Goal: Task Accomplishment & Management: Complete application form

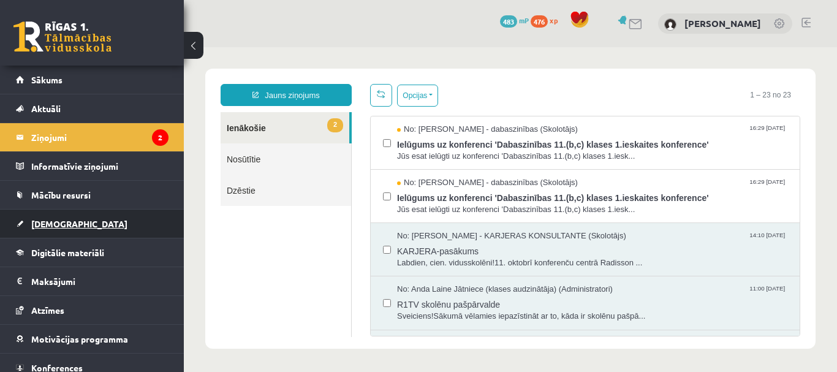
click at [82, 230] on link "[DEMOGRAPHIC_DATA]" at bounding box center [92, 223] width 152 height 28
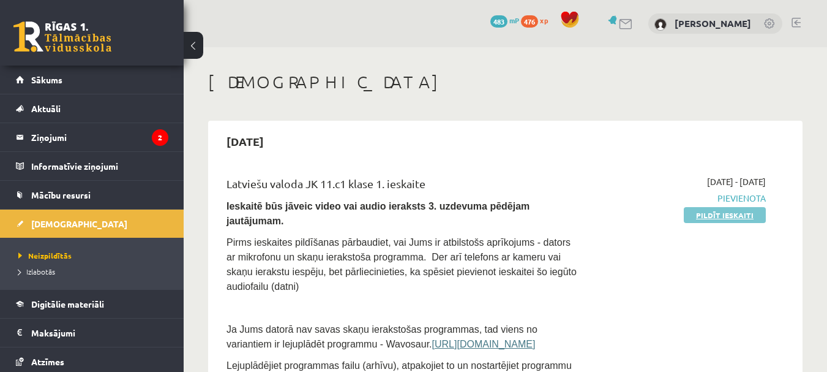
click at [736, 219] on link "Pildīt ieskaiti" at bounding box center [725, 215] width 82 height 16
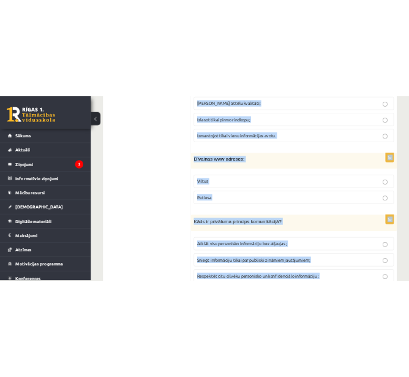
scroll to position [5951, 0]
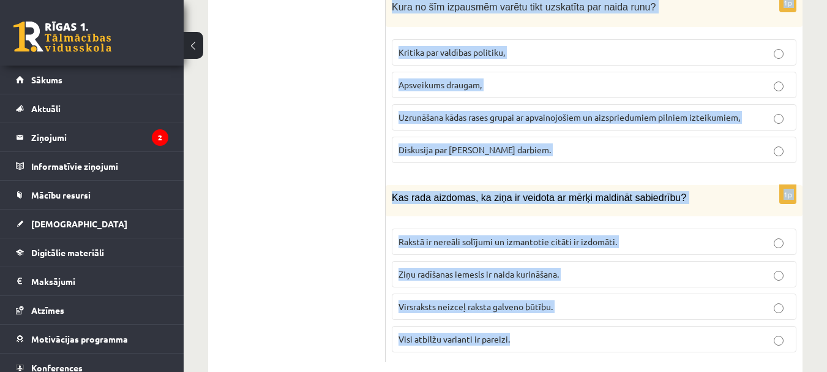
drag, startPoint x: 391, startPoint y: 119, endPoint x: 650, endPoint y: 321, distance: 328.1
copy form "Loremi dolorsit ametcon adipisci elitse: Doeius Tempori 2u Lab et dolor magnaal…"
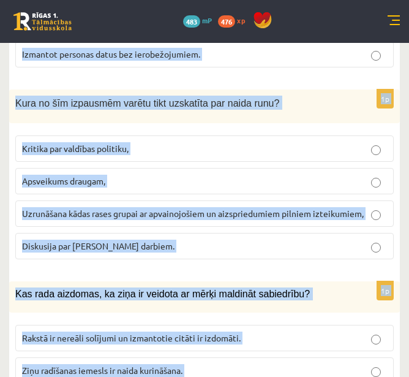
click at [244, 129] on fieldset "[PERSON_NAME] par valdības politiku, Apsveikums draugam, Uzrunāšana kādas rases…" at bounding box center [204, 196] width 378 height 134
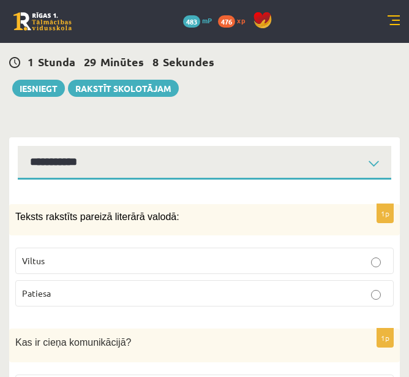
scroll to position [383, 0]
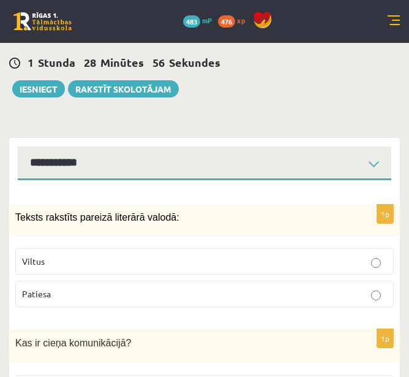
click at [279, 287] on p "Patiesa" at bounding box center [204, 293] width 365 height 13
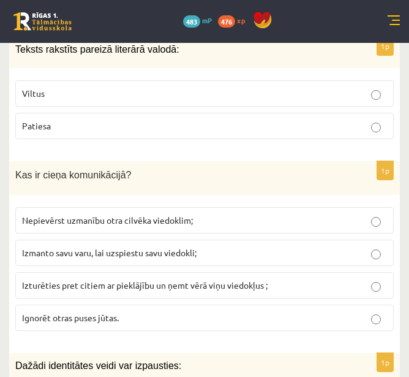
scroll to position [551, 0]
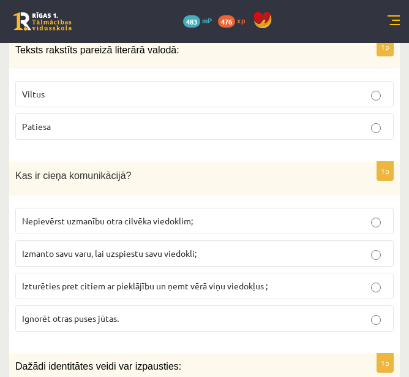
click at [263, 280] on span "Izturēties pret citiem ar pieklājību un ņemt vērā viņu viedokļus ;" at bounding box center [145, 285] width 246 height 11
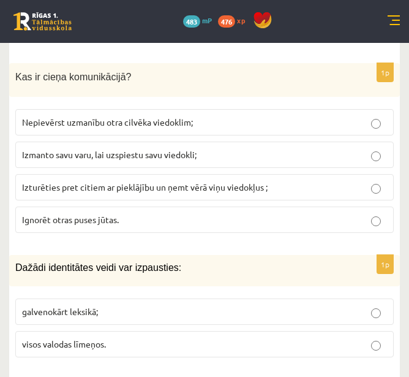
scroll to position [649, 0]
click at [260, 337] on p "visos valodas līmeņos." at bounding box center [204, 343] width 365 height 13
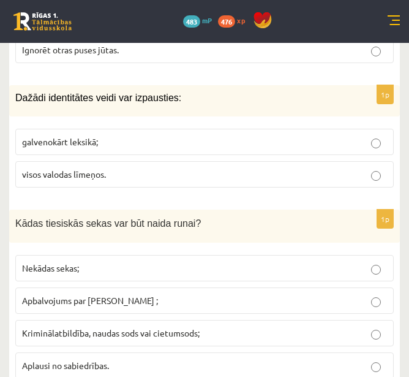
scroll to position [837, 0]
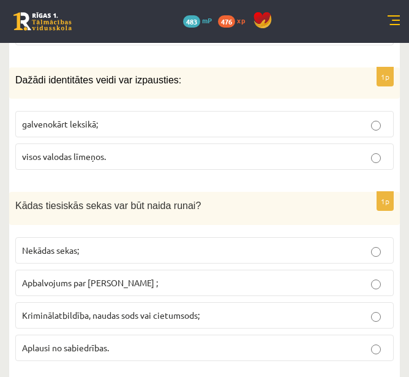
click at [320, 309] on p "Kriminālatbildība, naudas sods vai cietumsods;" at bounding box center [204, 315] width 365 height 13
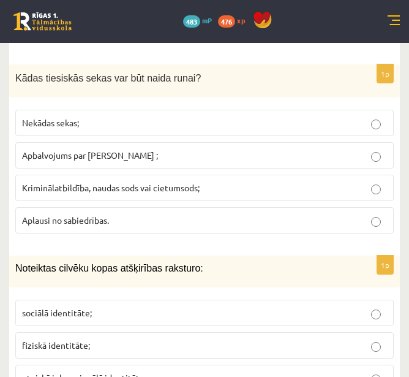
scroll to position [978, 0]
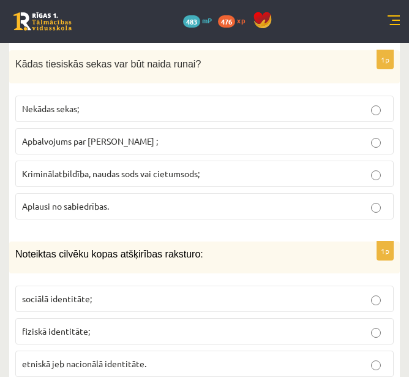
click at [317, 357] on p "etniskā jeb nacionālā identitāte." at bounding box center [204, 363] width 365 height 13
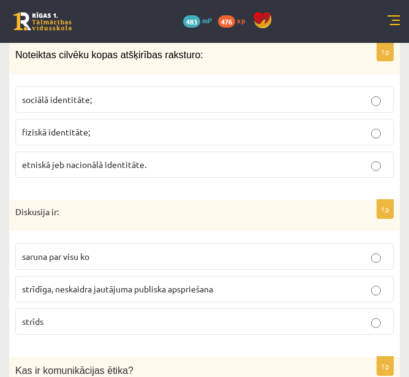
scroll to position [1178, 0]
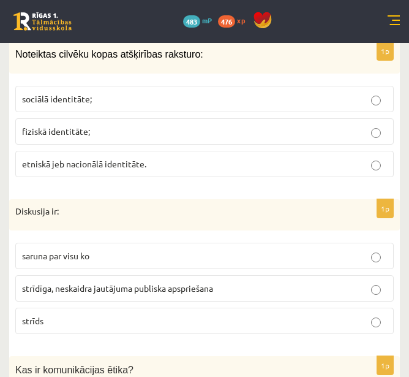
click at [238, 275] on label "strīdīga, neskaidra jautājuma publiska apspriešana" at bounding box center [204, 288] width 378 height 26
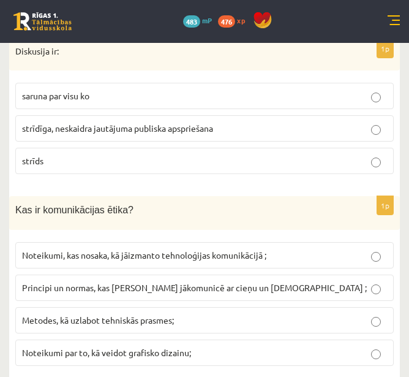
scroll to position [1338, 0]
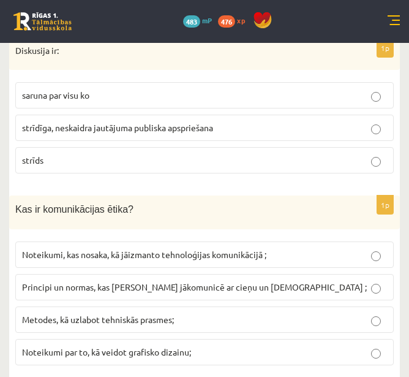
click at [160, 281] on span "Principi un normas, kas [PERSON_NAME] jākomunicē ar cieņu un [DEMOGRAPHIC_DATA]…" at bounding box center [194, 286] width 345 height 11
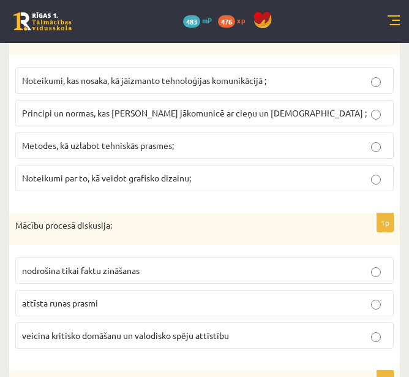
scroll to position [1513, 0]
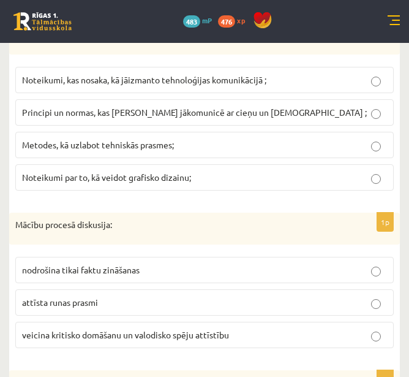
click at [158, 276] on fieldset "nodrošina tikai faktu zināšanas attīsta runas prasmi veicina kritisko domāšanu …" at bounding box center [204, 300] width 378 height 101
click at [165, 322] on label "veicina kritisko domāšanu un valodisko spēju attīstību" at bounding box center [204, 335] width 378 height 26
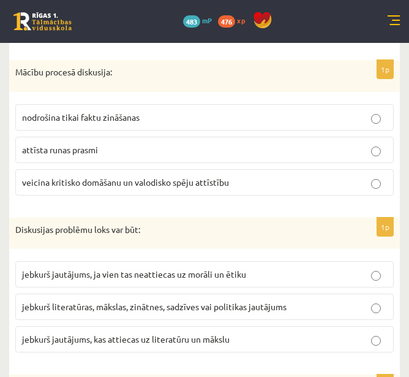
scroll to position [1665, 0]
click at [175, 301] on span "jebkurš literatūras, mākslas, zinātnes, sadzīves vai politikas jautājums" at bounding box center [154, 306] width 265 height 11
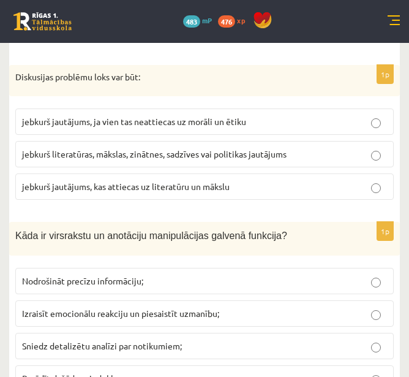
scroll to position [1819, 0]
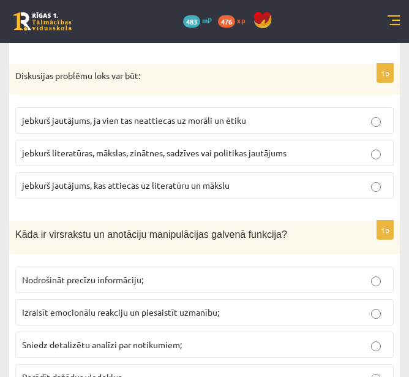
click at [175, 306] on span "Izraisīt emocionālu reakciju un piesaistīt uzmanību;" at bounding box center [120, 311] width 197 height 11
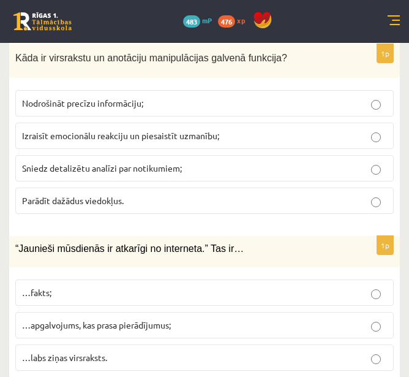
scroll to position [1996, 0]
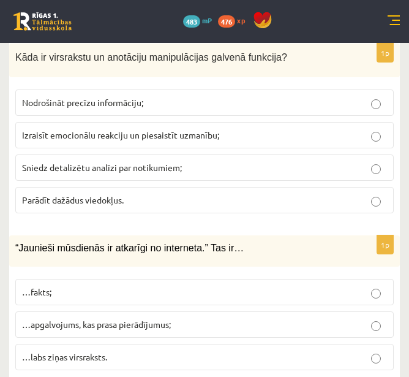
click at [135, 311] on label "…apgalvojums, kas prasa pierādījumus;" at bounding box center [204, 324] width 378 height 26
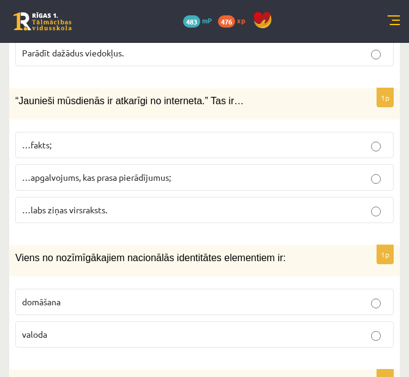
scroll to position [2144, 0]
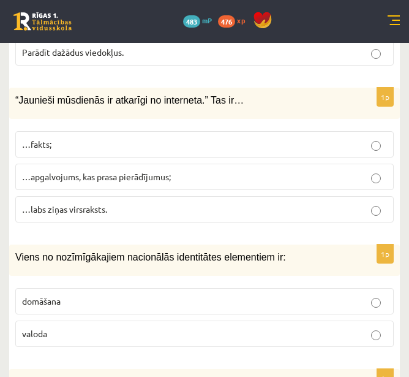
click at [134, 320] on label "valoda" at bounding box center [204, 333] width 378 height 26
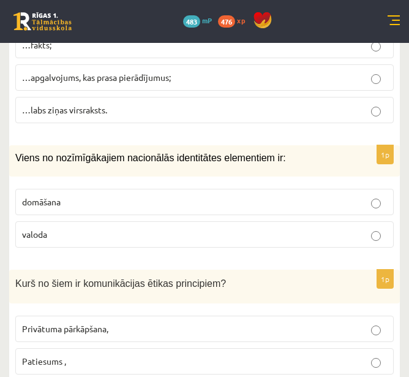
scroll to position [2243, 0]
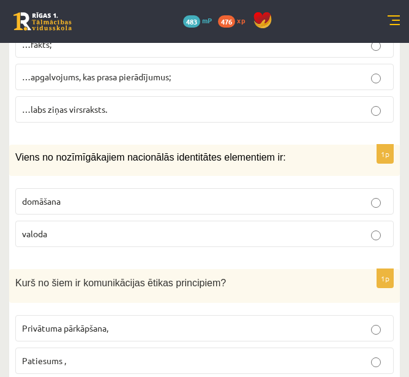
click at [146, 354] on p "Patiesums ," at bounding box center [204, 360] width 365 height 13
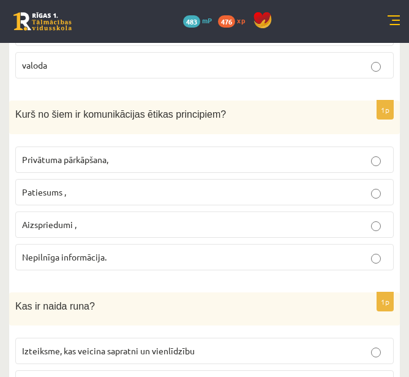
scroll to position [2415, 0]
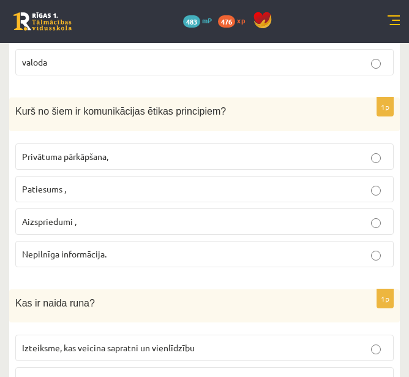
click at [163, 342] on span "Izteiksme, kas veicina sapratni un vienlīdzību" at bounding box center [108, 347] width 173 height 11
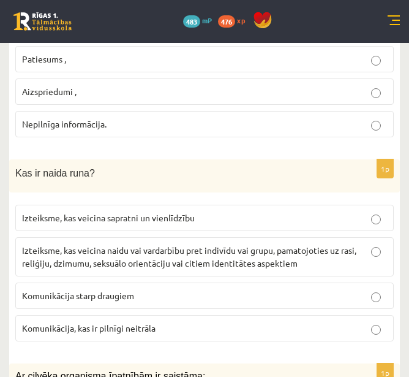
scroll to position [2545, 0]
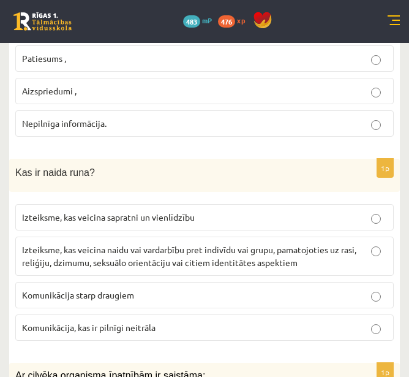
click at [306, 243] on p "Izteiksme, kas veicina naidu vai vardarbību pret indivīdu vai grupu, pamatojoti…" at bounding box center [204, 256] width 365 height 26
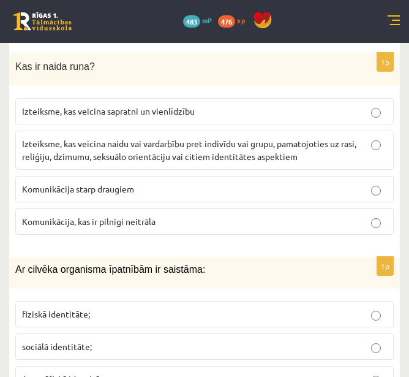
scroll to position [2664, 0]
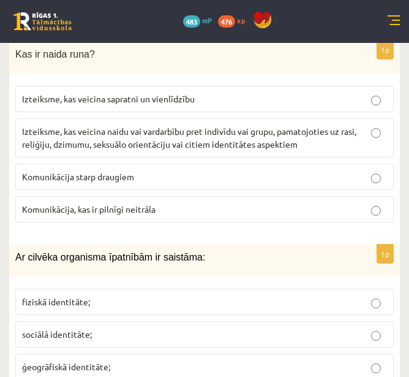
click at [99, 295] on p "fiziskā identitāte;" at bounding box center [204, 301] width 365 height 13
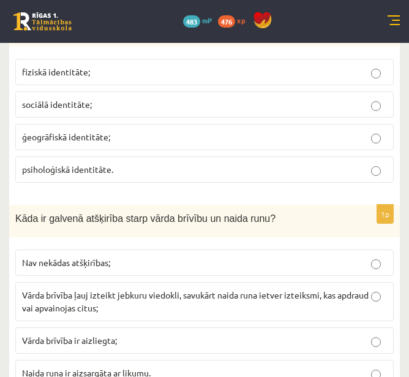
scroll to position [2950, 0]
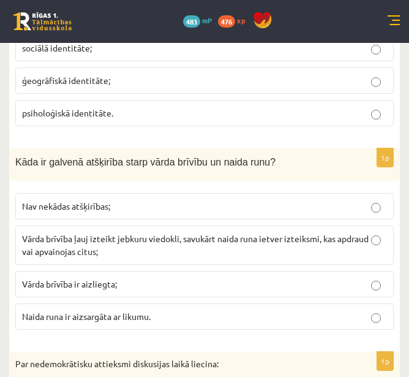
click at [211, 233] on span "Vārda brīvība ļauj izteikt jebkuru viedokli, savukārt naida runa ietver izteiks…" at bounding box center [195, 245] width 347 height 24
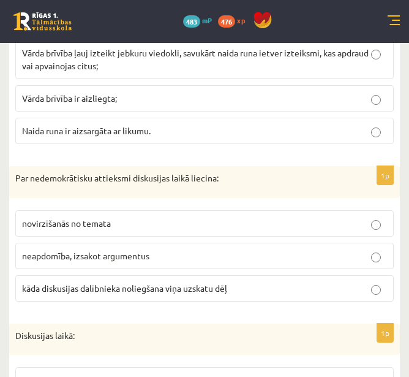
scroll to position [3136, 0]
click at [214, 281] on p "kāda diskusijas dalībnieka noliegšana viņa uzskatu dēļ" at bounding box center [204, 287] width 365 height 13
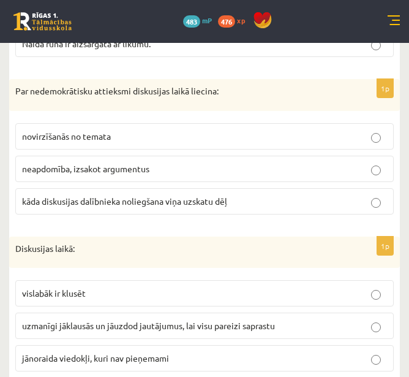
scroll to position [3247, 0]
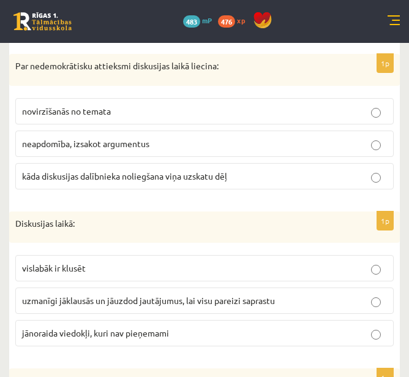
click at [221, 295] on span "uzmanīgi jāklausās un jāuzdod jautājumus, lai visu pareizi saprastu" at bounding box center [148, 300] width 253 height 11
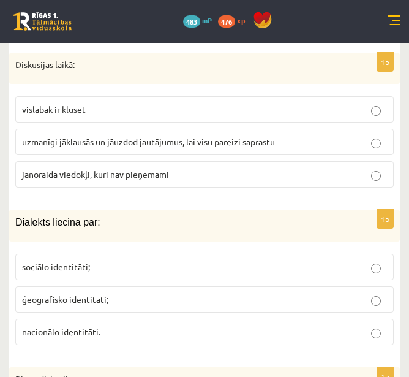
scroll to position [3407, 0]
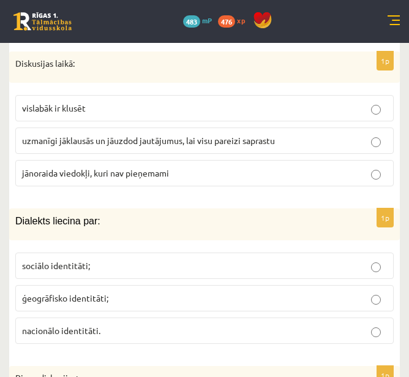
click at [217, 285] on label "ģeogrāfisko identitāti;" at bounding box center [204, 298] width 378 height 26
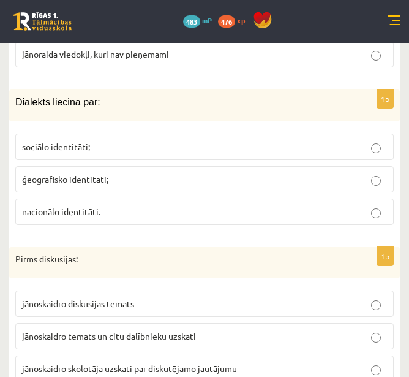
scroll to position [3526, 0]
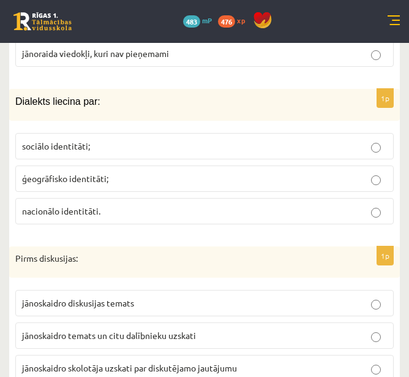
click at [187, 329] on span "jānoskaidro temats un citu dalībnieku uzskati" at bounding box center [109, 334] width 174 height 11
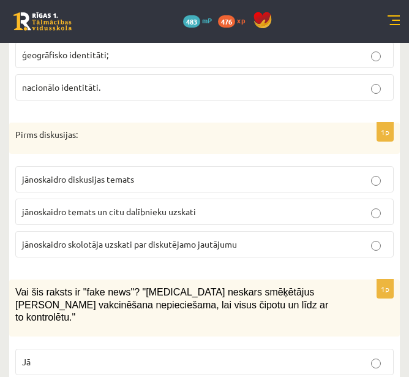
scroll to position [3661, 0]
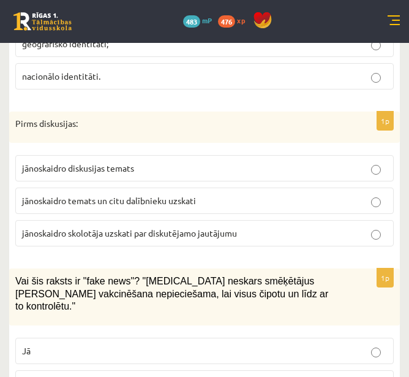
click at [187, 344] on p "Jā" at bounding box center [204, 350] width 365 height 13
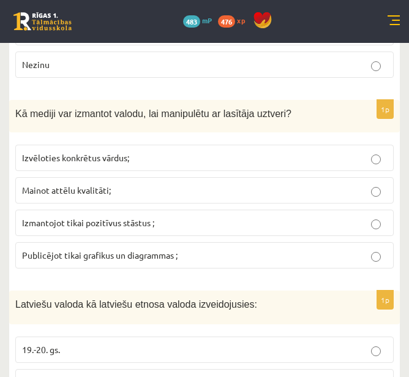
scroll to position [4006, 0]
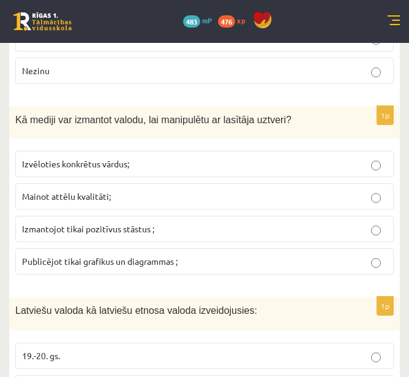
click at [94, 158] on span "Izvēloties konkrētus vārdus;" at bounding box center [75, 163] width 107 height 11
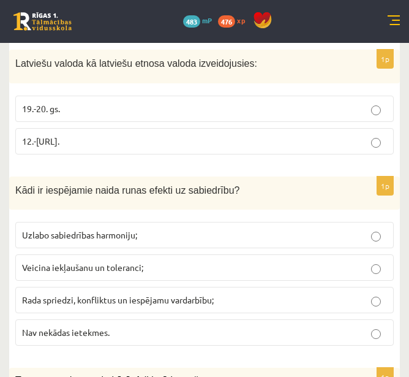
scroll to position [4272, 0]
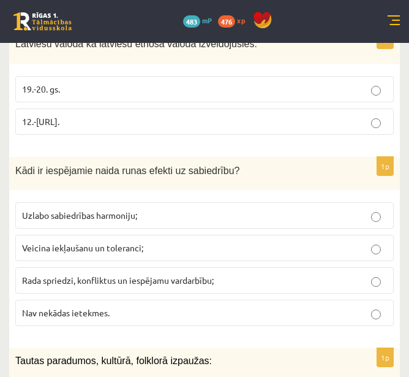
click at [84, 274] on span "Rada spriedzi, konfliktus un iespējamu vardarbību;" at bounding box center [118, 279] width 192 height 11
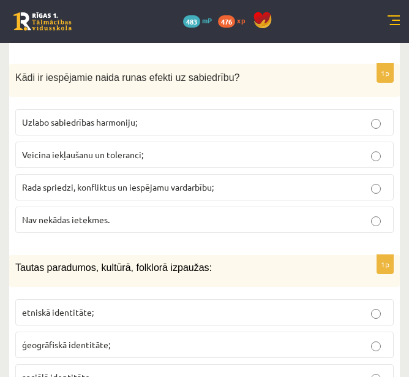
scroll to position [4381, 0]
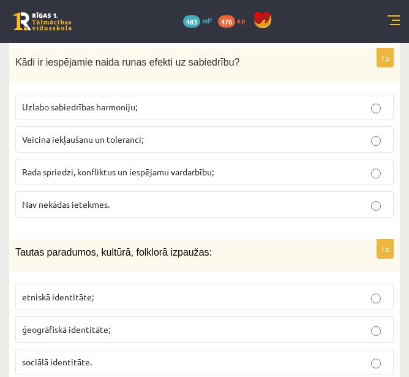
click at [95, 290] on p "etniskā identitāte;" at bounding box center [204, 296] width 365 height 13
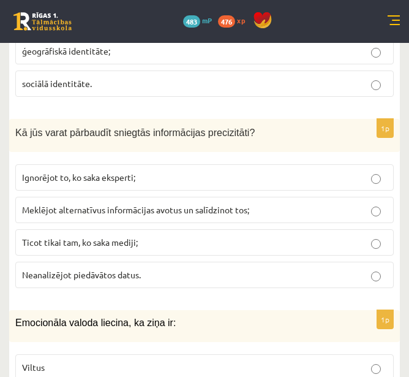
scroll to position [4660, 0]
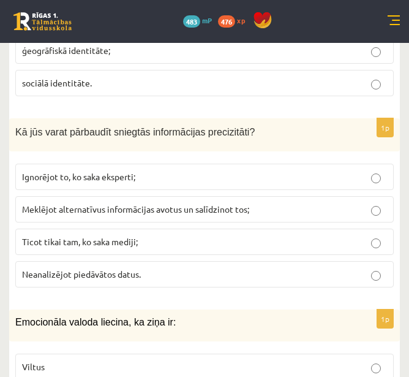
click at [361, 203] on p "Meklējot alternatīvus informācijas avotus un salīdzinot tos;" at bounding box center [204, 209] width 365 height 13
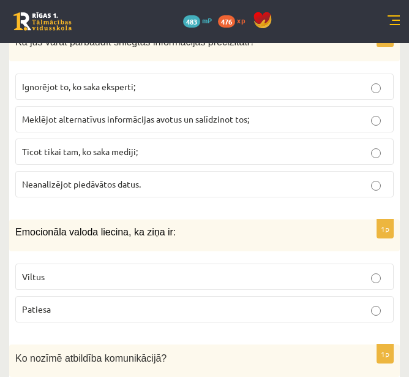
scroll to position [4750, 0]
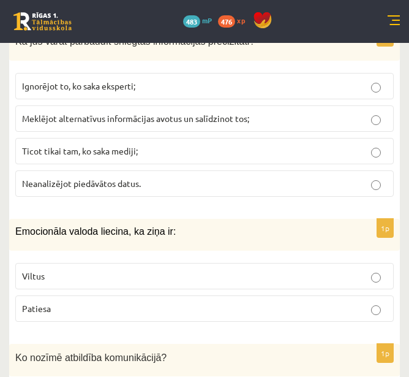
click at [332, 269] on p "Viltus" at bounding box center [204, 275] width 365 height 13
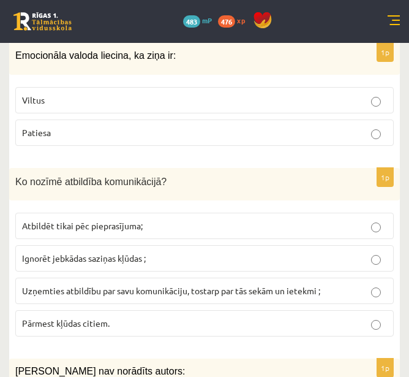
scroll to position [4927, 0]
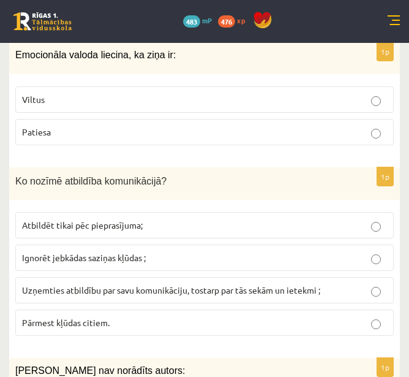
click at [325, 284] on p "Uzņemties atbildību par savu komunikāciju, tostarp par tās sekām un ietekmi ;" at bounding box center [204, 290] width 365 height 13
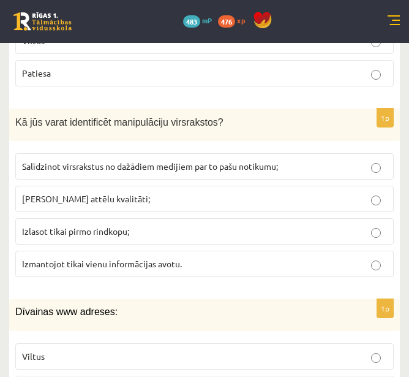
scroll to position [5424, 0]
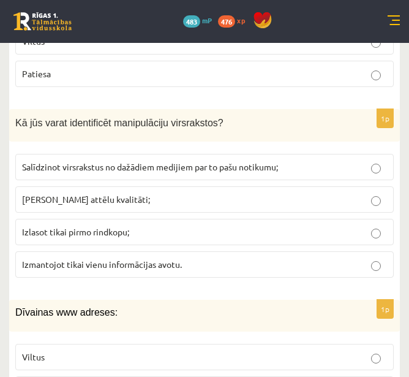
click at [293, 160] on p "Salīdzinot virsrakstus no dažādiem medijiem par to pašu notikumu;" at bounding box center [204, 166] width 365 height 13
click at [309, 350] on p "Viltus" at bounding box center [204, 356] width 365 height 13
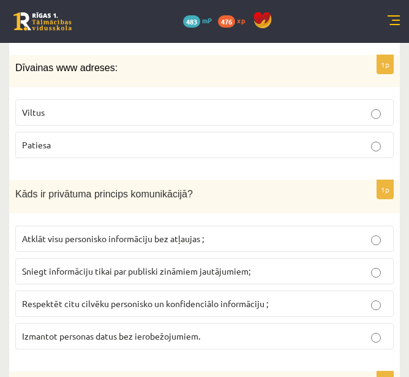
scroll to position [5668, 0]
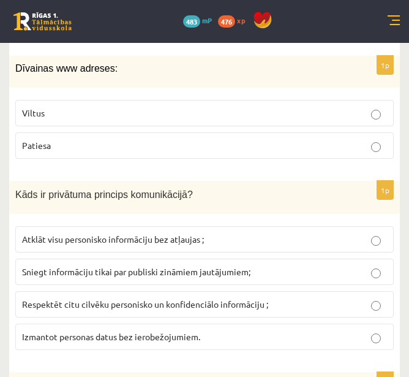
click at [270, 298] on p "Respektēt citu cilvēku personisko un konfidenciālo informāciju ;" at bounding box center [204, 304] width 365 height 13
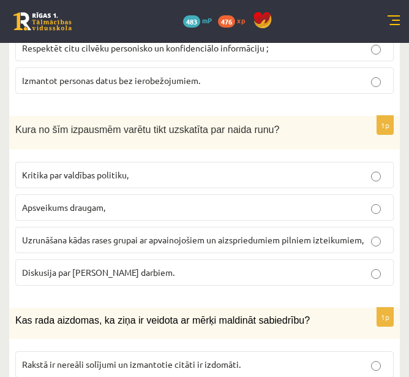
scroll to position [5923, 0]
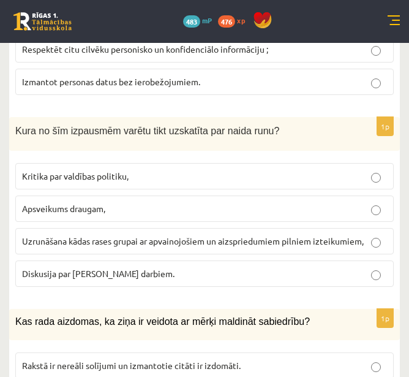
click at [331, 235] on span "Uzrunāšana kādas rases grupai ar apvainojošiem un aizspriedumiem pilniem izteik…" at bounding box center [193, 240] width 342 height 11
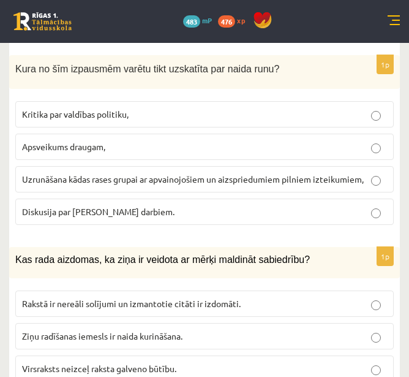
scroll to position [5997, 0]
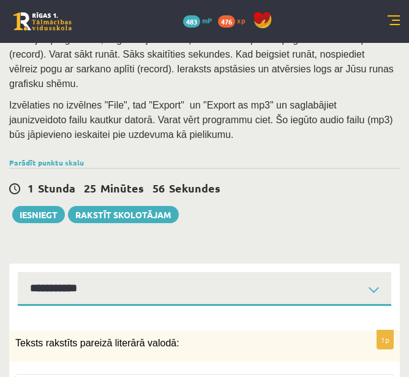
scroll to position [263, 0]
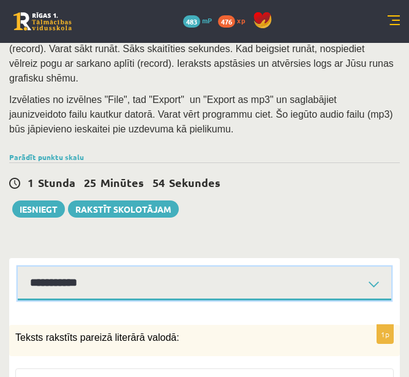
click at [170, 266] on select "**********" at bounding box center [205, 283] width 374 height 34
select select "**********"
click at [18, 266] on select "**********" at bounding box center [205, 283] width 374 height 34
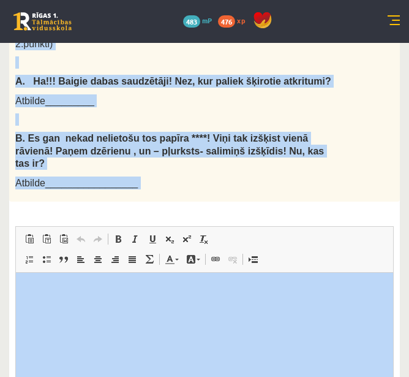
scroll to position [639, 0]
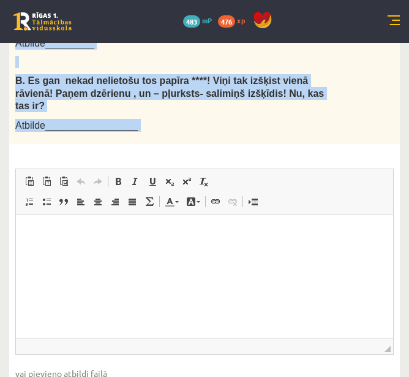
drag, startPoint x: 13, startPoint y: 206, endPoint x: 225, endPoint y: 84, distance: 244.2
click at [225, 83] on div "2p Analizē, nosaucot katram piemēram 1 atšķirīgu ētikas komunikācijas principu,…" at bounding box center [204, 186] width 391 height 475
copy div "Loremip, dolorsit ametco adipisci 8 elitseddo eiusmo temporincidid utlabore, et…"
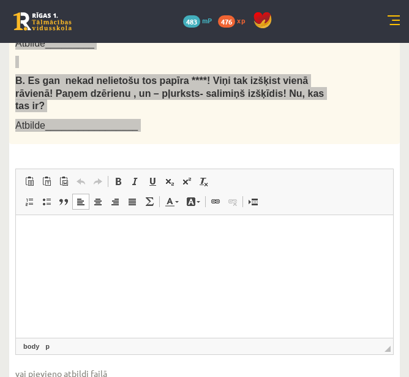
click at [379, 252] on html at bounding box center [204, 232] width 377 height 37
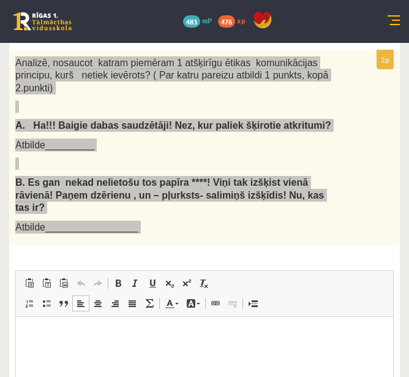
scroll to position [536, 0]
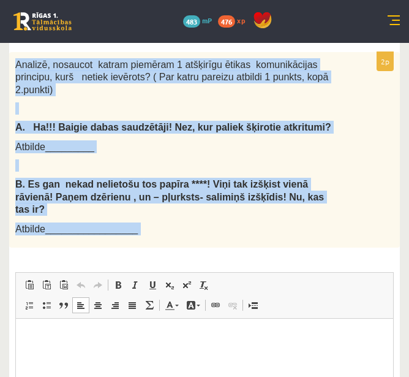
click at [369, 192] on div "2p Analizē, nosaucot katram piemēram 1 atšķirīgu ētikas komunikācijas principu,…" at bounding box center [204, 289] width 391 height 475
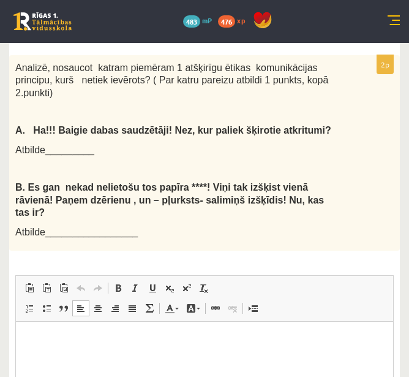
scroll to position [542, 0]
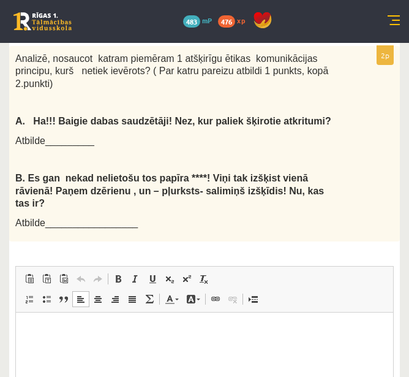
click at [135, 349] on html at bounding box center [204, 330] width 377 height 37
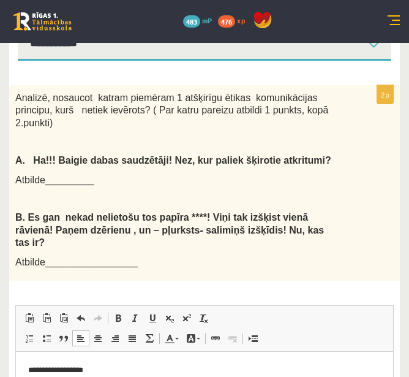
scroll to position [522, 0]
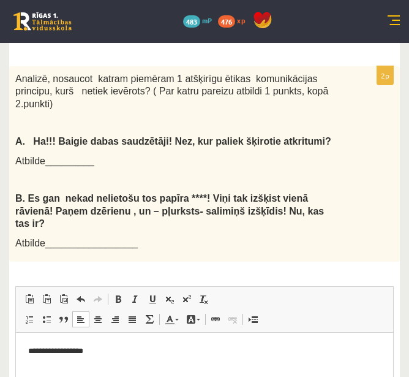
click at [151, 364] on html "**********" at bounding box center [204, 350] width 377 height 37
click at [143, 345] on p "**********" at bounding box center [204, 350] width 353 height 13
click at [205, 351] on p "**********" at bounding box center [204, 350] width 353 height 13
click at [252, 350] on p "**********" at bounding box center [204, 350] width 353 height 13
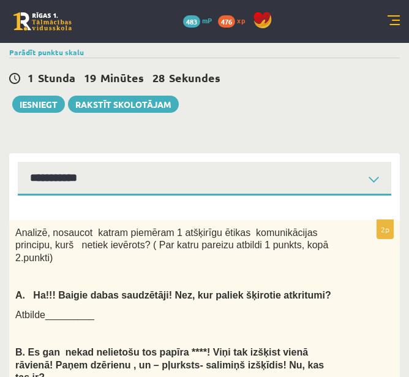
scroll to position [352, 0]
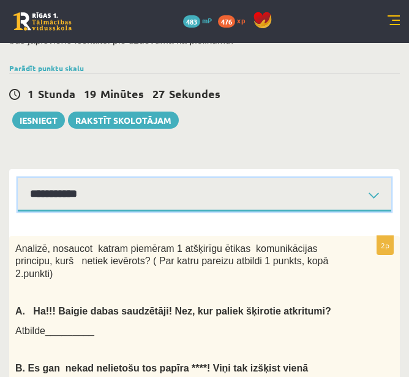
click at [170, 178] on select "**********" at bounding box center [205, 195] width 374 height 34
select select "**********"
click at [18, 178] on select "**********" at bounding box center [205, 195] width 374 height 34
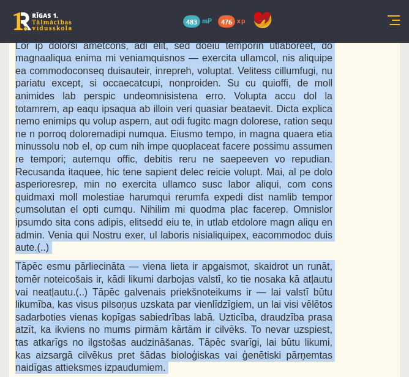
scroll to position [1279, 0]
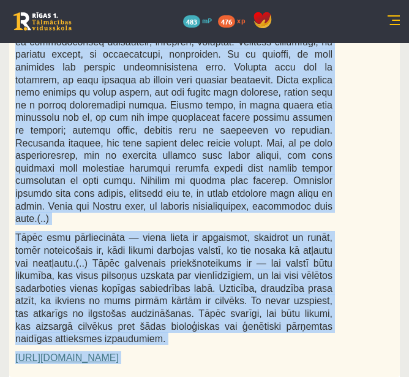
drag, startPoint x: 15, startPoint y: 108, endPoint x: 388, endPoint y: 274, distance: 408.2
copy form "Loremi dolors! Ametcon ad elitsedd eiusmodtemp! Inci 34 utlabo 9e Doloremag al …"
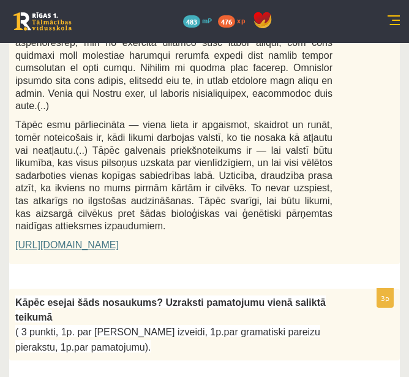
scroll to position [1391, 0]
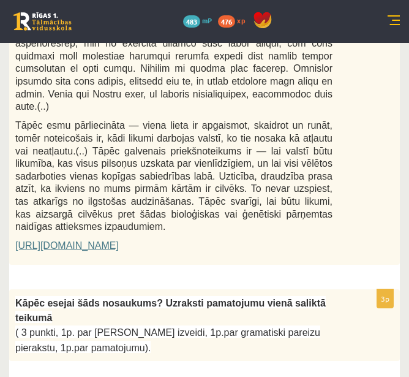
drag, startPoint x: 146, startPoint y: 451, endPoint x: 228, endPoint y: 450, distance: 82.1
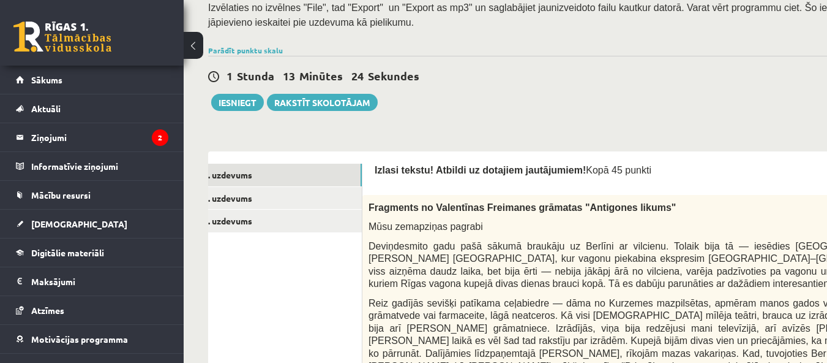
scroll to position [0, 0]
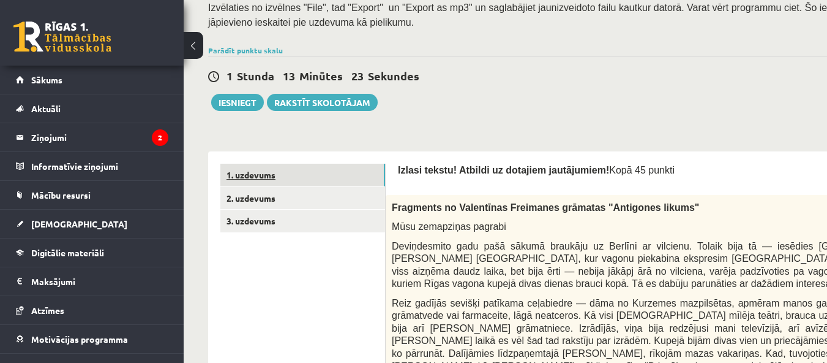
click at [304, 183] on link "1. uzdevums" at bounding box center [302, 175] width 165 height 23
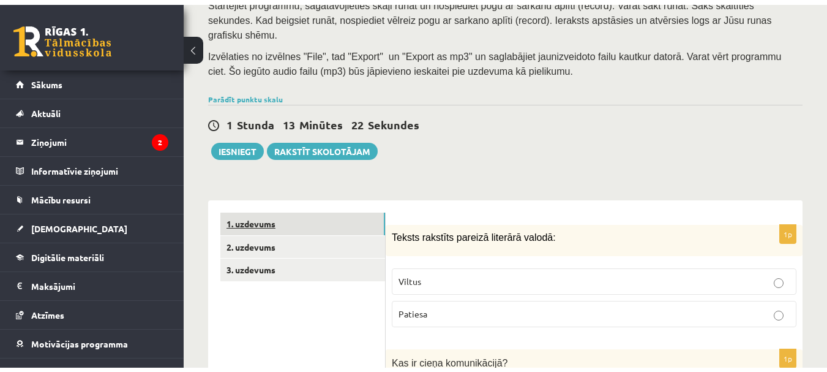
scroll to position [301, 0]
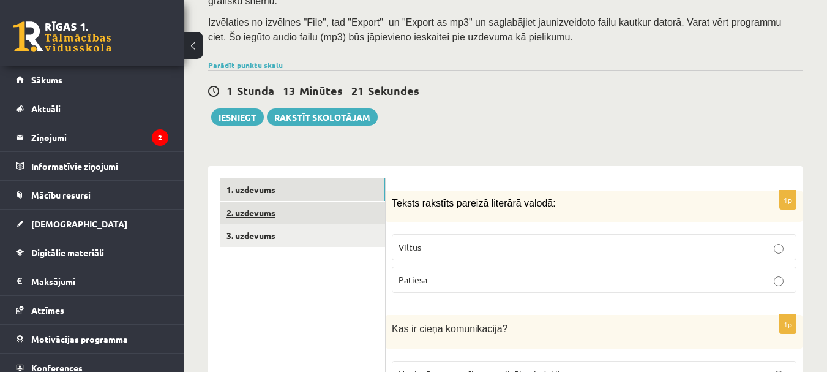
click at [306, 203] on link "2. uzdevums" at bounding box center [302, 212] width 165 height 23
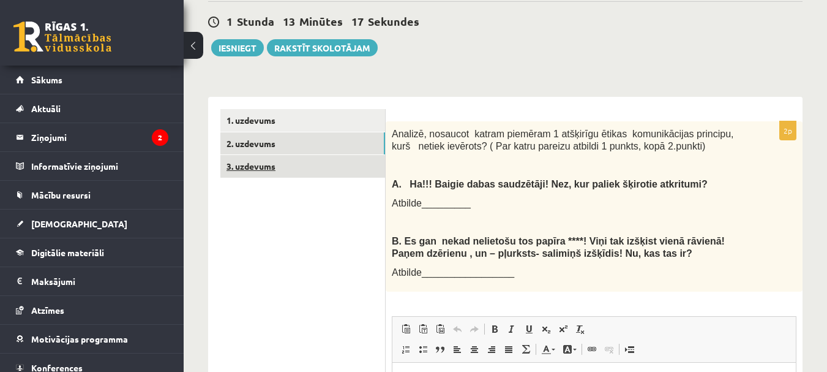
scroll to position [369, 0]
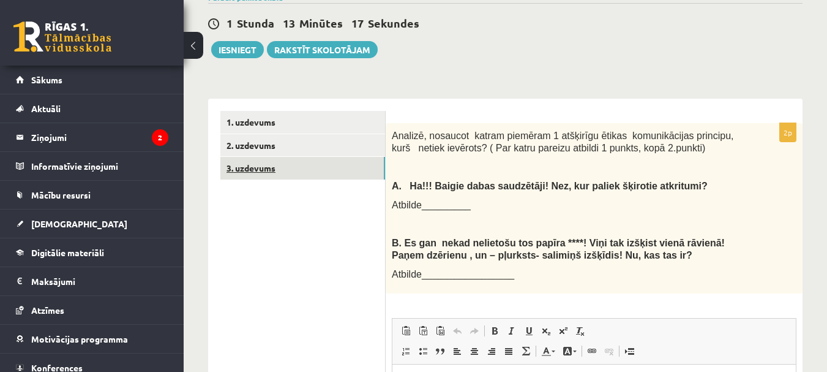
click at [296, 157] on link "3. uzdevums" at bounding box center [302, 168] width 165 height 23
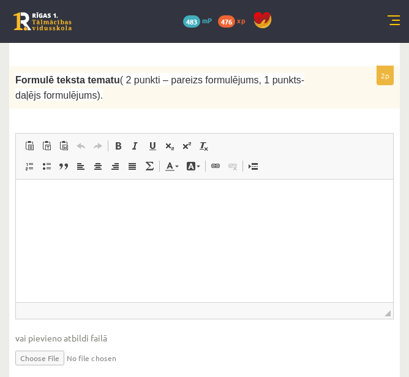
scroll to position [2016, 0]
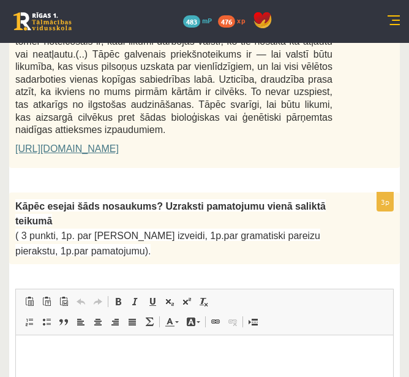
scroll to position [1490, 0]
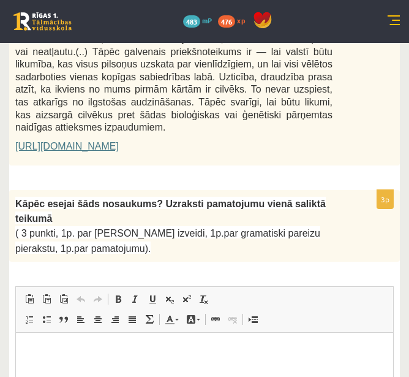
click at [145, 370] on html at bounding box center [204, 351] width 377 height 37
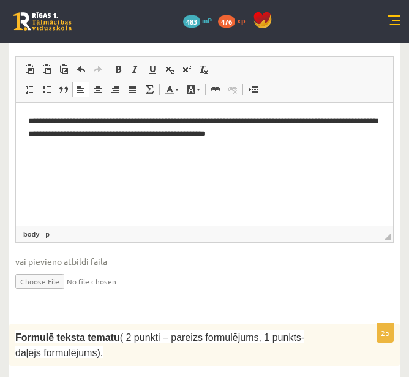
scroll to position [1720, 0]
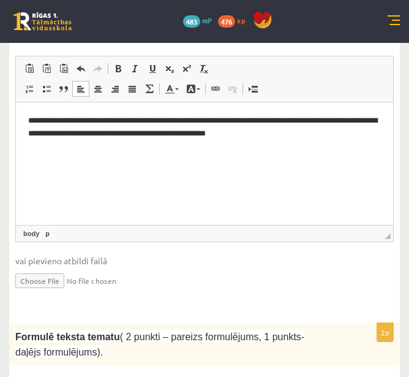
click at [43, 331] on span "Formulē teksta tematu" at bounding box center [67, 336] width 105 height 10
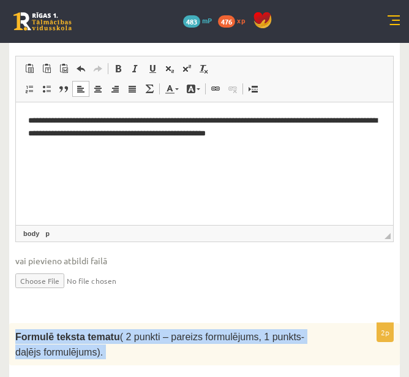
click at [43, 331] on span "Formulē teksta tematu" at bounding box center [67, 336] width 105 height 10
copy div "Loremip dolors ametco ( 5 adipis – elitsed doeiusmodte, 3 incidi- utlabo etdolo…"
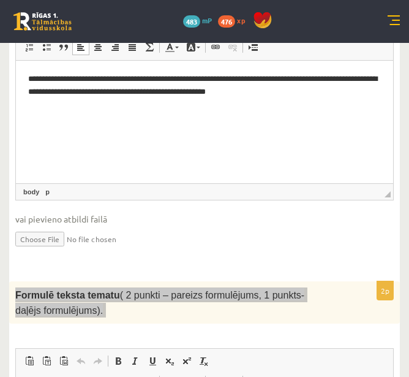
scroll to position [1763, 0]
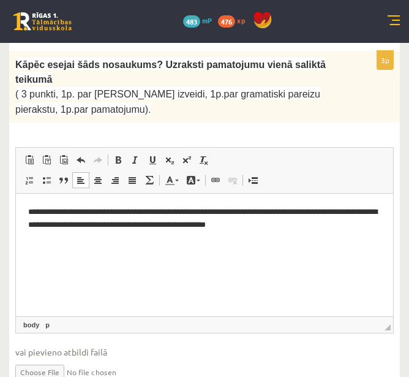
scroll to position [1632, 0]
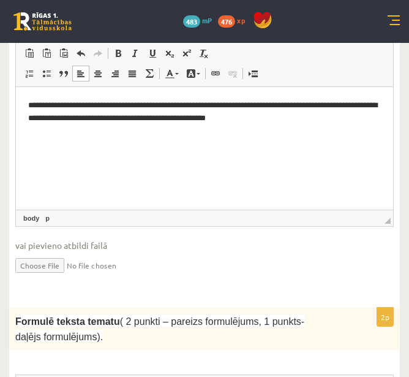
scroll to position [1742, 0]
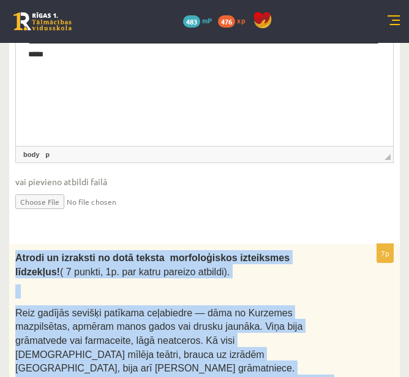
scroll to position [2226, 0]
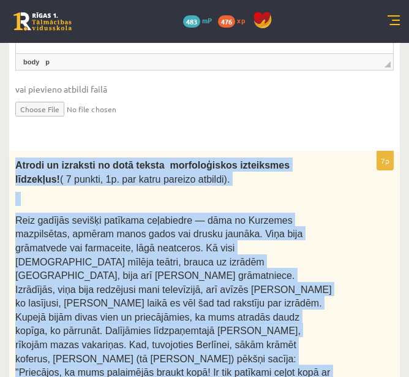
drag, startPoint x: 15, startPoint y: 130, endPoint x: 183, endPoint y: 279, distance: 223.4
click at [183, 279] on div "Atrodi un izraksti no dotā teksta morfoloģiskos izteiksmes līdzekļus! ( 7 punkt…" at bounding box center [204, 359] width 391 height 416
copy div "Loremi do sitametc ad elit seddoe temporincidid utlaboreet doloremag! ( 6 aliqu…"
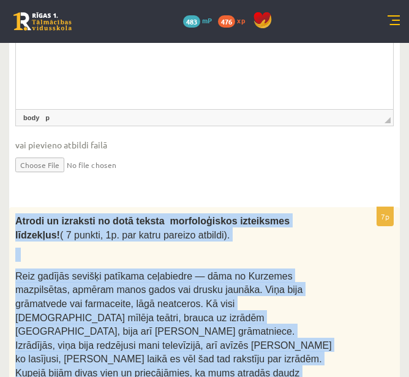
scroll to position [2171, 0]
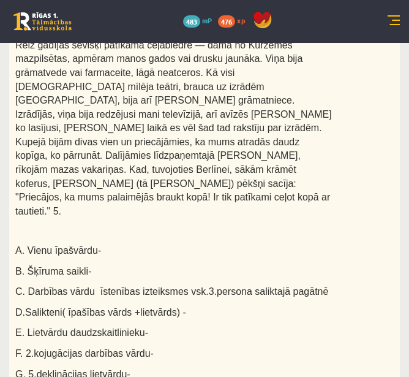
scroll to position [2402, 0]
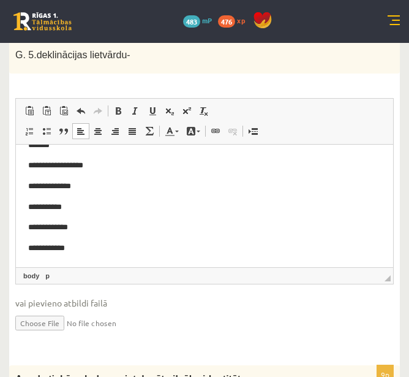
scroll to position [2717, 0]
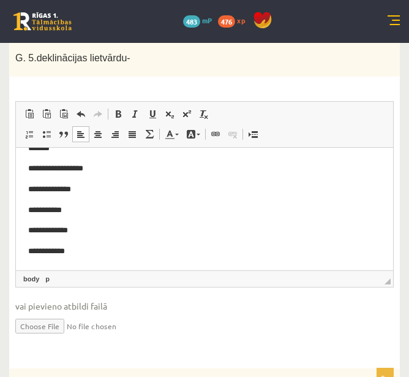
drag, startPoint x: 15, startPoint y: 108, endPoint x: 134, endPoint y: 162, distance: 130.7
copy p "Apraksti, kā valoda var ietekmēt cilvēka identitātes veidošanos . Aplūko vismaz…"
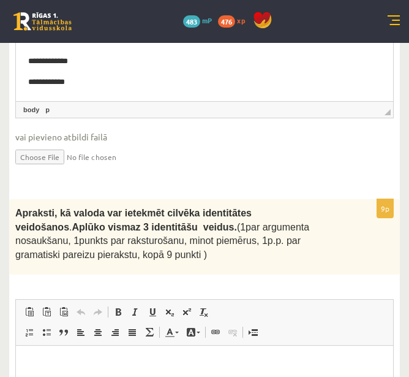
scroll to position [2899, 0]
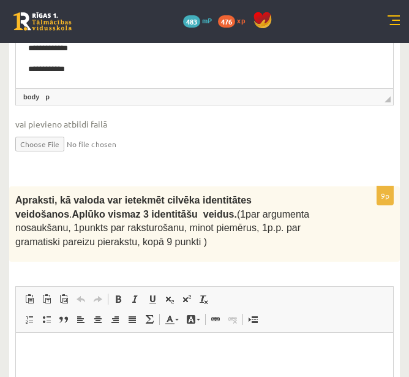
click at [310, 369] on html at bounding box center [204, 350] width 377 height 37
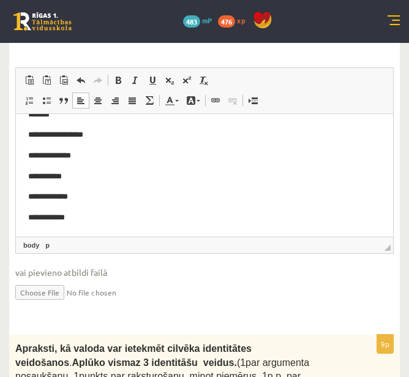
scroll to position [2751, 0]
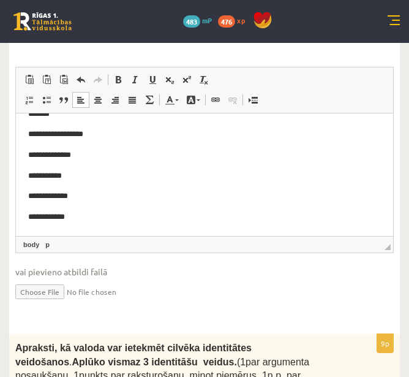
click at [220, 342] on span "Apraksti, kā valoda var ietekmēt cilvēka identitātes veidošanos" at bounding box center [133, 354] width 236 height 24
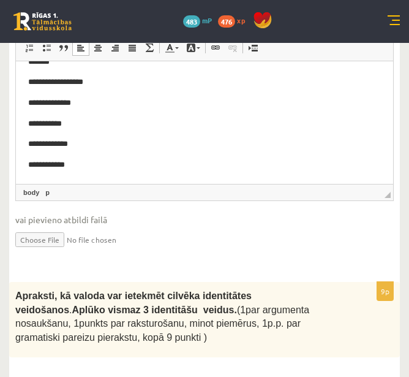
scroll to position [2804, 0]
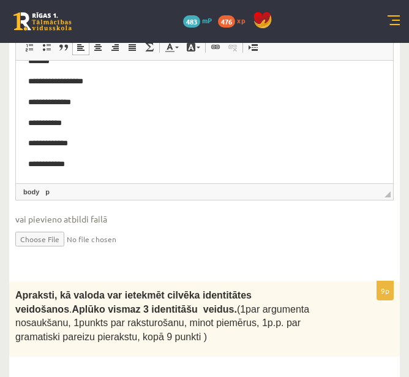
drag, startPoint x: 26, startPoint y: 448, endPoint x: 152, endPoint y: 532, distance: 151.5
drag, startPoint x: 27, startPoint y: 445, endPoint x: 133, endPoint y: 533, distance: 137.9
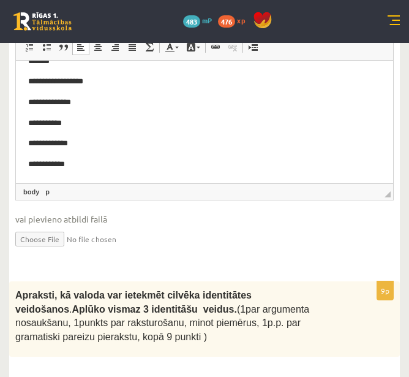
copy body "**********"
drag, startPoint x: 27, startPoint y: 442, endPoint x: 111, endPoint y: 445, distance: 84.0
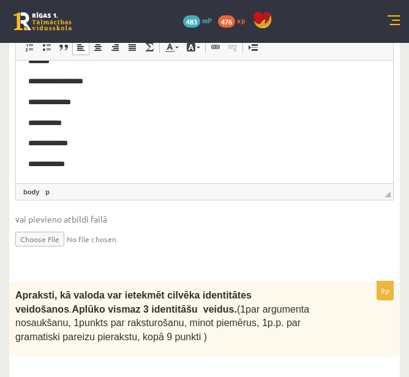
drag, startPoint x: 26, startPoint y: 442, endPoint x: 124, endPoint y: 533, distance: 133.5
copy body "**********"
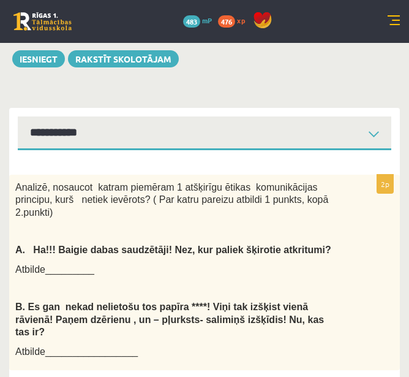
scroll to position [411, 0]
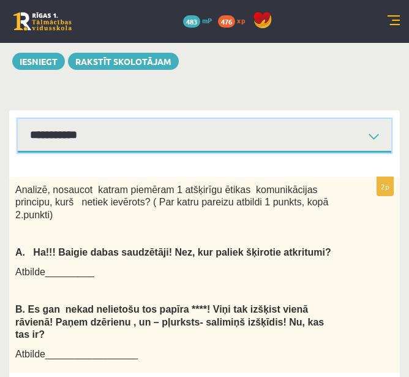
click at [222, 119] on select "**********" at bounding box center [205, 136] width 374 height 34
click at [18, 119] on select "**********" at bounding box center [205, 136] width 374 height 34
click at [257, 119] on select "**********" at bounding box center [205, 136] width 374 height 34
click at [18, 119] on select "**********" at bounding box center [205, 136] width 374 height 34
click at [236, 119] on select "**********" at bounding box center [205, 136] width 374 height 34
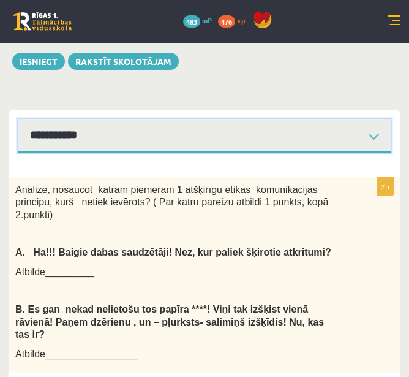
select select "**********"
click at [18, 119] on select "**********" at bounding box center [205, 136] width 374 height 34
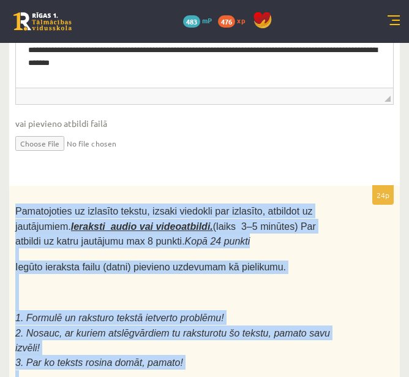
scroll to position [3481, 0]
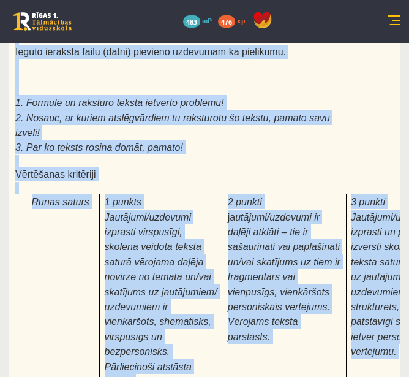
drag, startPoint x: 11, startPoint y: 155, endPoint x: 388, endPoint y: 238, distance: 385.8
click at [388, 238] on div "Pamatojoties uz izlasīto tekstu, izsaki viedokli par izlasīto, atbildot uz jaut…" at bounding box center [204, 318] width 391 height 695
copy div "Loremipsumdo si ametcons adipis, elitse doeiusmo tem incididu, utlabore et dolo…"
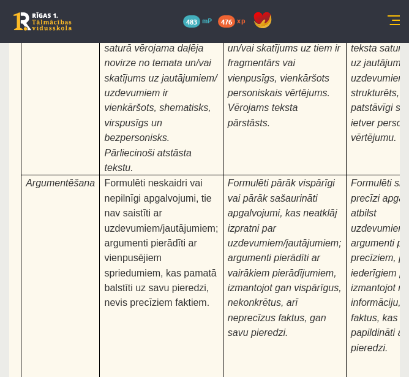
scroll to position [3696, 0]
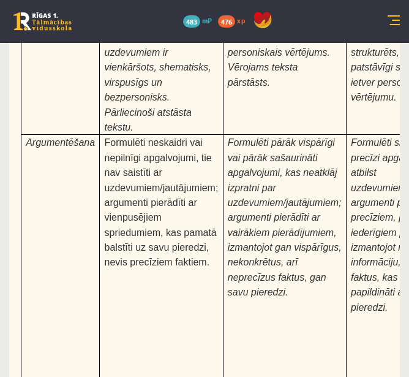
scroll to position [3735, 0]
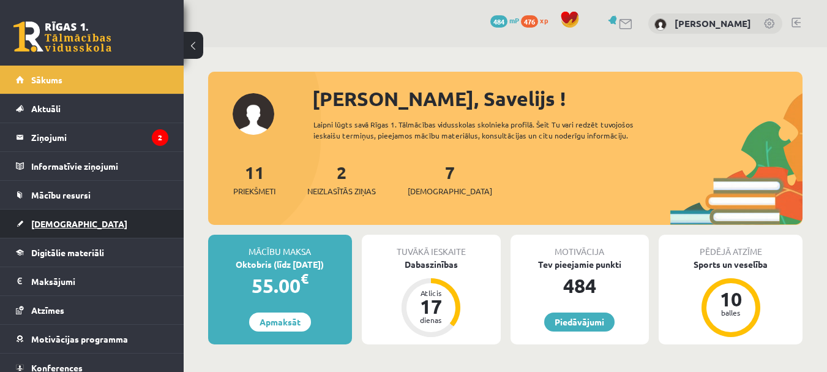
click at [67, 224] on span "[DEMOGRAPHIC_DATA]" at bounding box center [79, 223] width 96 height 11
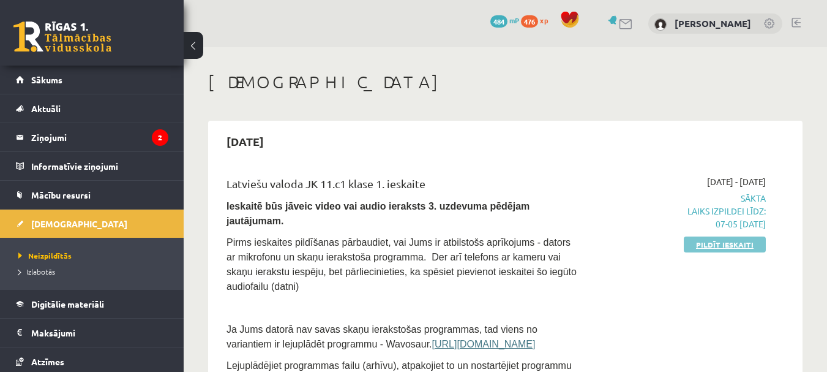
click at [707, 244] on link "Pildīt ieskaiti" at bounding box center [725, 244] width 82 height 16
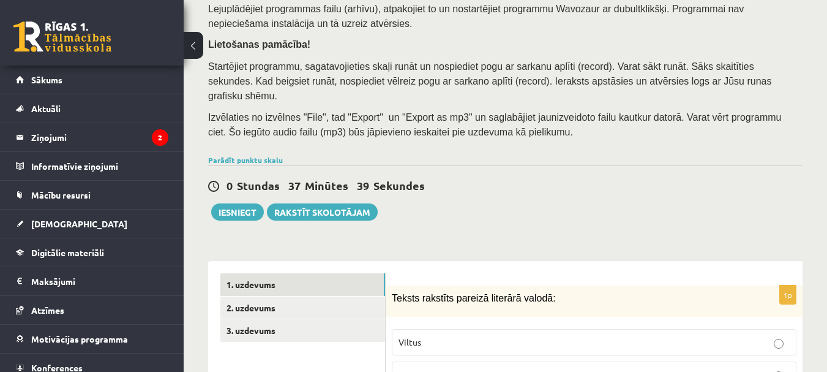
scroll to position [209, 0]
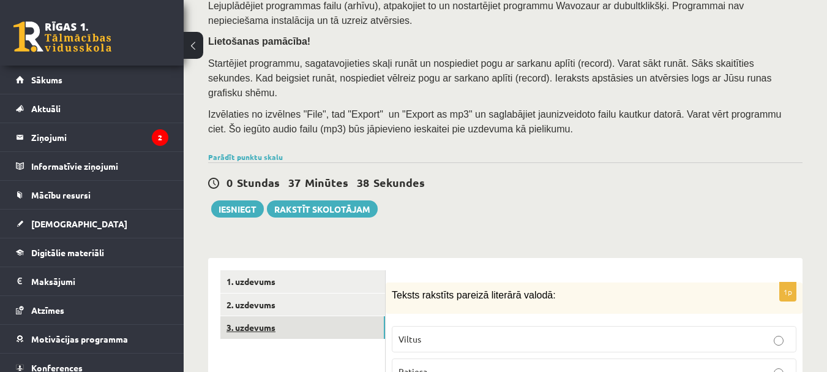
click at [306, 324] on link "3. uzdevums" at bounding box center [302, 327] width 165 height 23
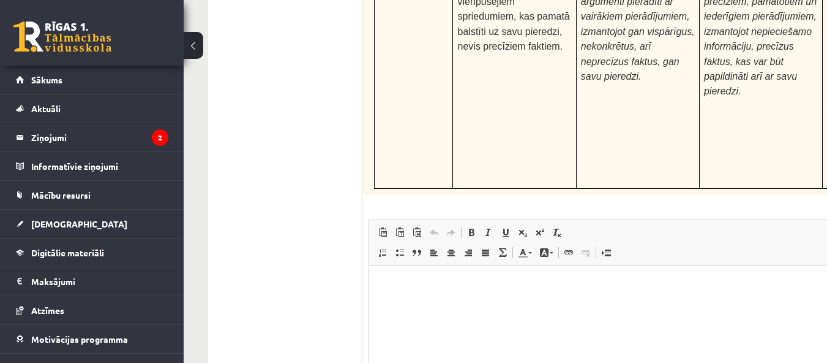
scroll to position [3210, 0]
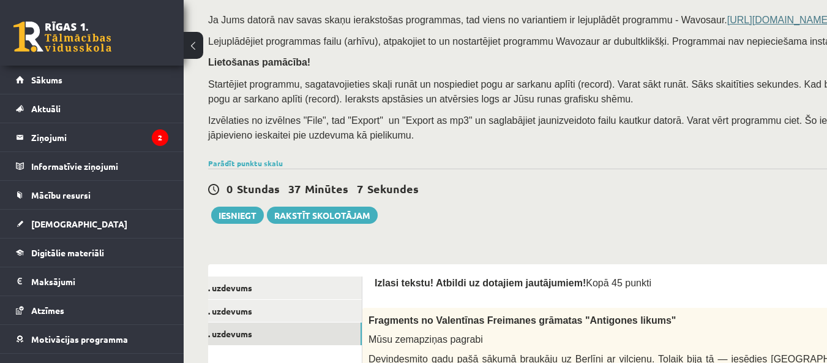
scroll to position [157, 0]
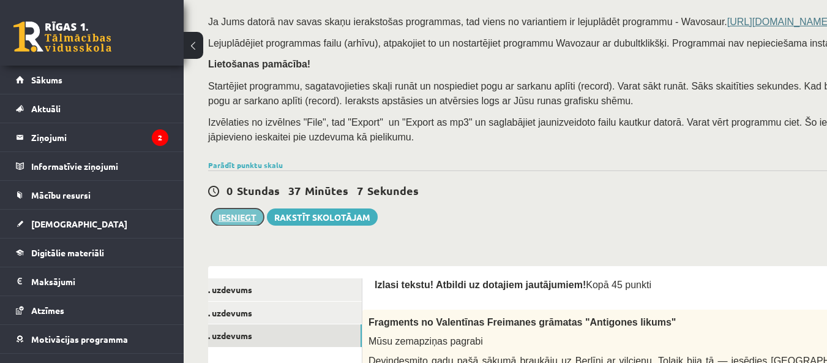
click at [231, 213] on button "Iesniegt" at bounding box center [237, 216] width 53 height 17
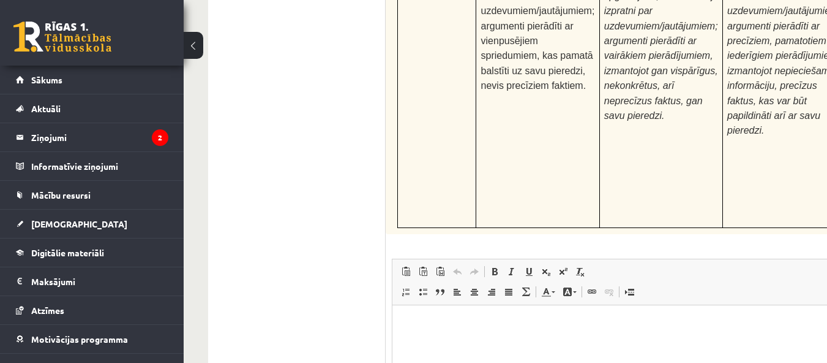
scroll to position [3210, 0]
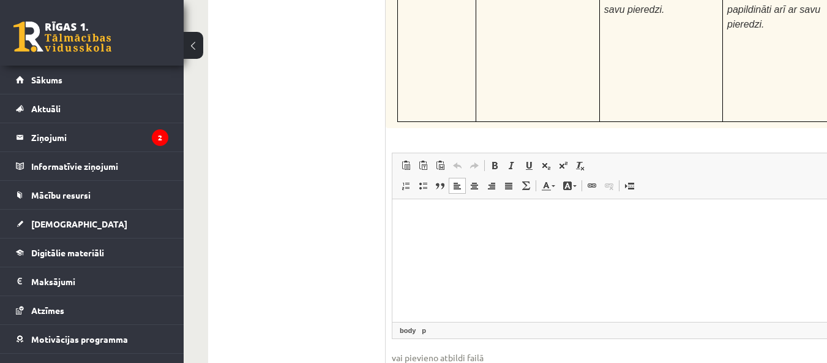
click at [442, 236] on html at bounding box center [714, 217] width 643 height 37
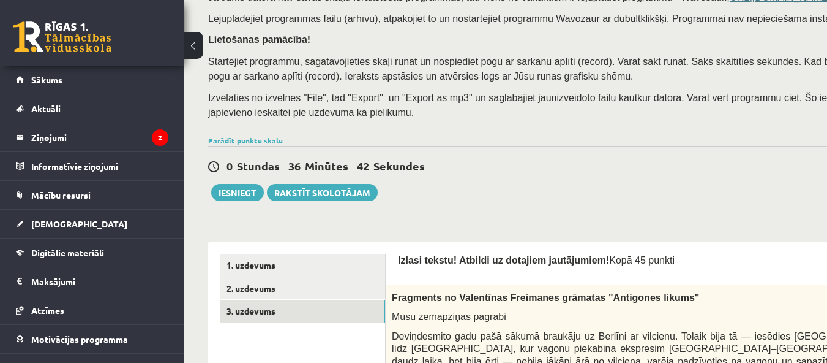
scroll to position [183, 0]
click at [240, 199] on button "Iesniegt" at bounding box center [237, 191] width 53 height 17
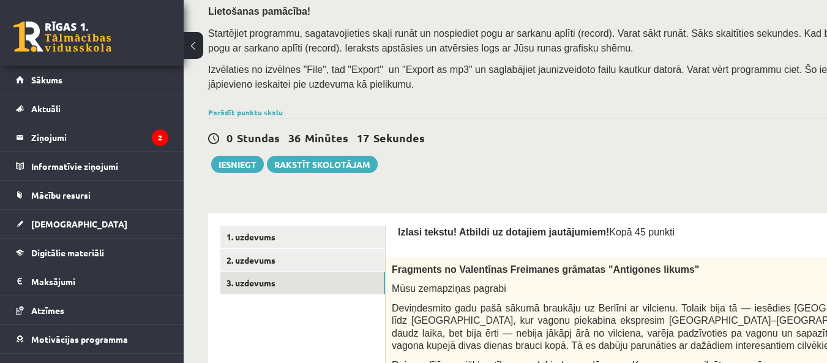
scroll to position [211, 0]
click at [235, 163] on button "Iesniegt" at bounding box center [237, 163] width 53 height 17
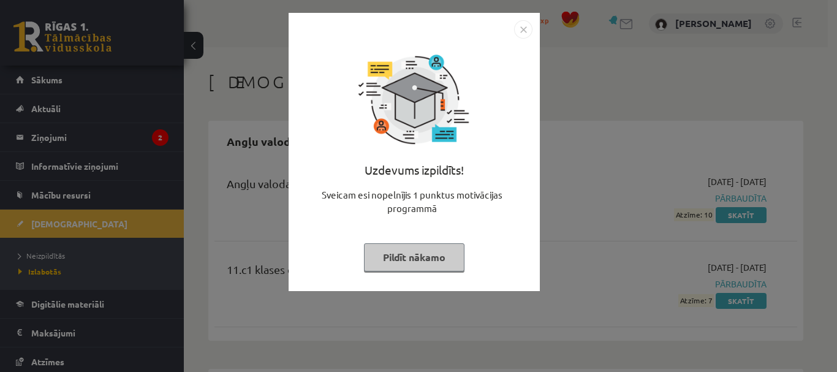
click at [523, 29] on img "Close" at bounding box center [523, 29] width 18 height 18
